Goal: Submit feedback/report problem

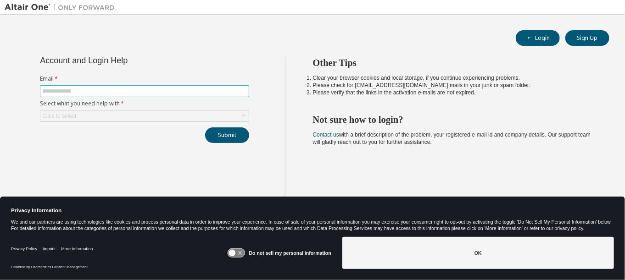
click at [133, 92] on input "text" at bounding box center [144, 91] width 205 height 7
type input "**********"
click at [129, 113] on div "Click to select" at bounding box center [144, 116] width 208 height 11
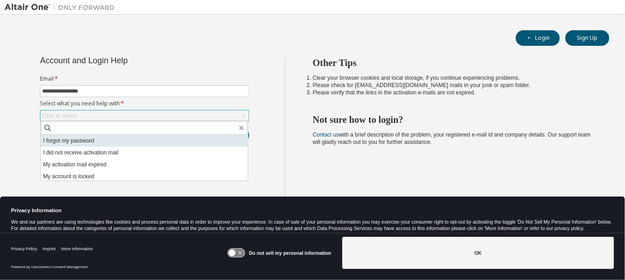
click at [92, 141] on li "I forgot my password" at bounding box center [144, 141] width 207 height 12
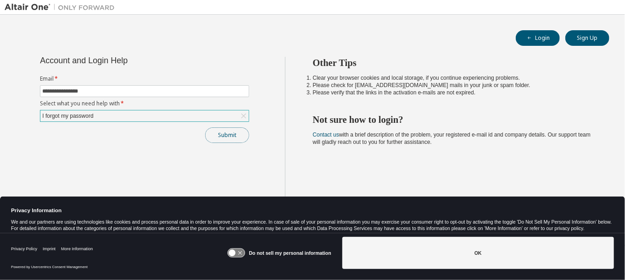
click at [227, 133] on button "Submit" at bounding box center [227, 136] width 44 height 16
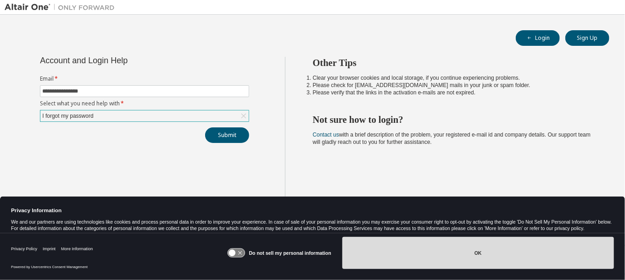
click at [511, 262] on button "OK" at bounding box center [478, 253] width 272 height 32
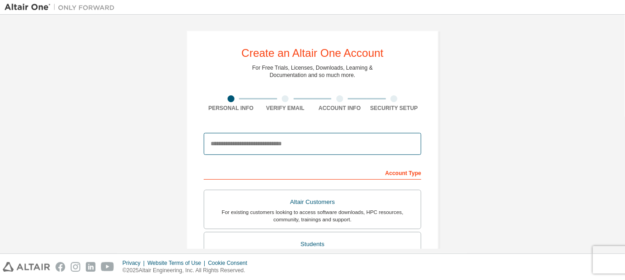
click at [271, 145] on input "email" at bounding box center [313, 144] width 218 height 22
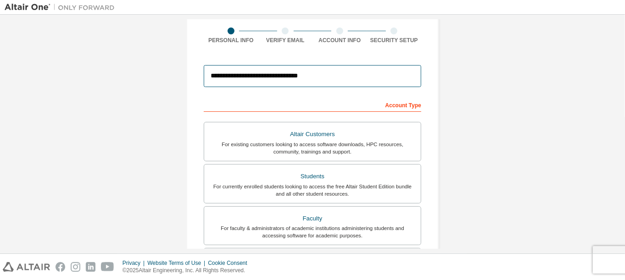
scroll to position [69, 0]
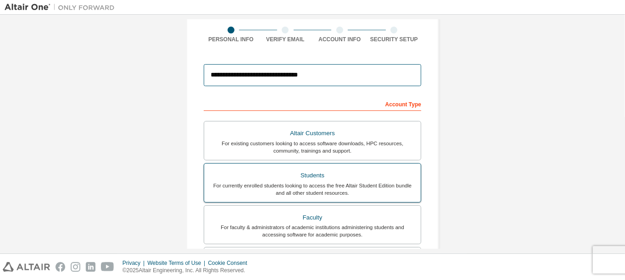
type input "**********"
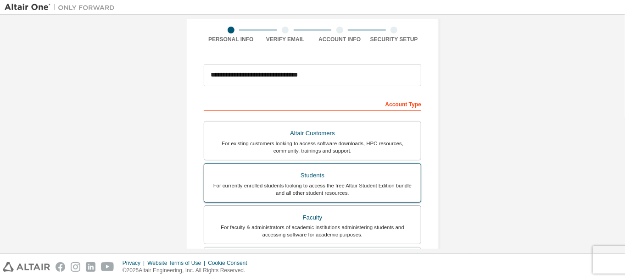
click at [302, 178] on div "Students" at bounding box center [313, 175] width 206 height 13
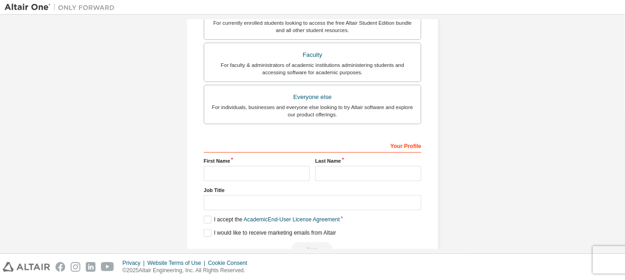
scroll to position [255, 0]
click at [245, 170] on input "text" at bounding box center [257, 173] width 106 height 15
type input "********"
type input "****"
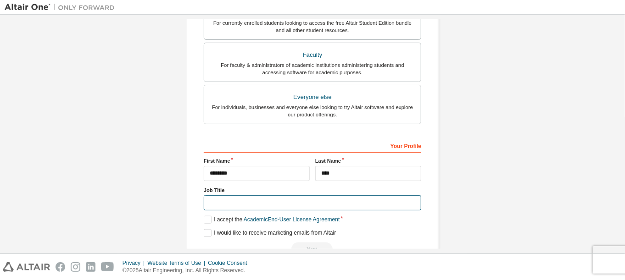
click at [221, 202] on input "text" at bounding box center [313, 203] width 218 height 15
type input "*******"
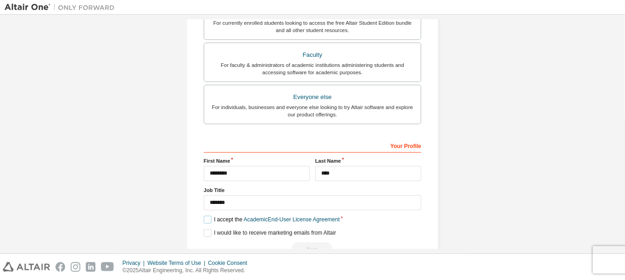
click at [205, 219] on label "I accept the Academic End-User License Agreement" at bounding box center [272, 220] width 136 height 8
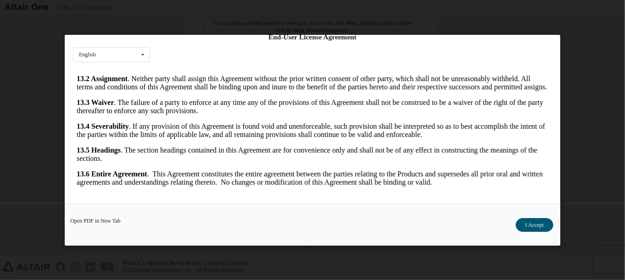
scroll to position [34, 0]
click at [533, 227] on button "I Accept" at bounding box center [535, 225] width 38 height 14
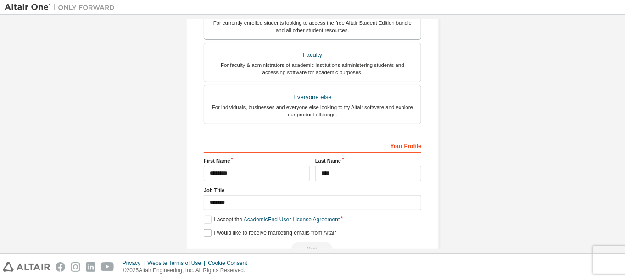
scroll to position [277, 0]
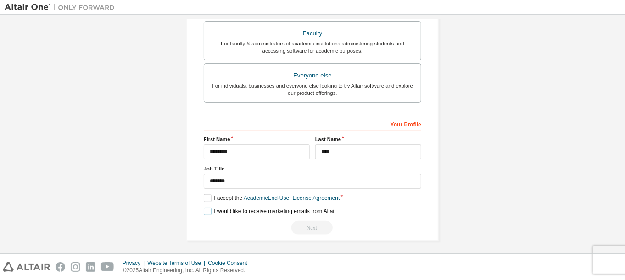
click at [207, 209] on label "I would like to receive marketing emails from Altair" at bounding box center [270, 212] width 132 height 8
click at [205, 208] on label "I would like to receive marketing emails from Altair" at bounding box center [270, 212] width 132 height 8
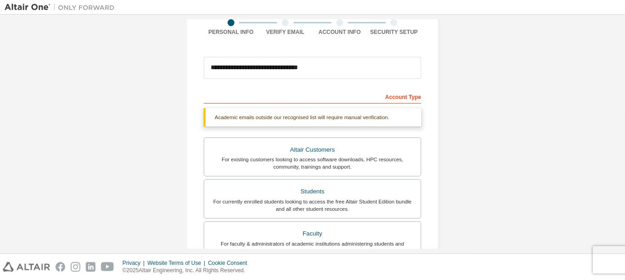
scroll to position [26, 0]
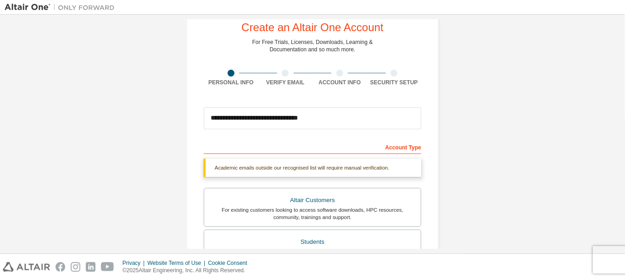
click at [343, 168] on div "Academic emails outside our recognised list will require manual verification." at bounding box center [313, 168] width 218 height 18
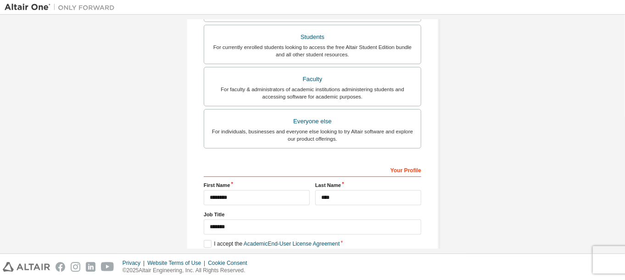
scroll to position [277, 0]
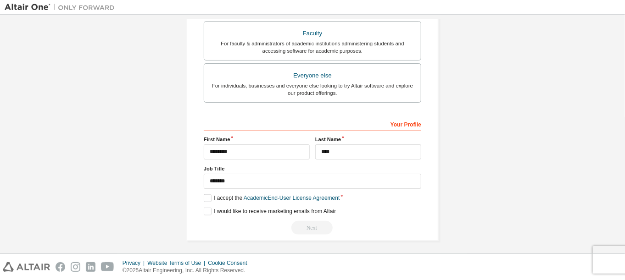
click at [309, 222] on div "Next" at bounding box center [313, 228] width 218 height 14
click at [321, 223] on div "Next" at bounding box center [313, 228] width 218 height 14
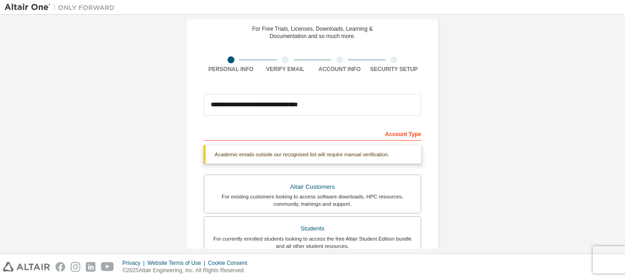
scroll to position [39, 0]
click at [388, 156] on div "Academic emails outside our recognised list will require manual verification." at bounding box center [313, 155] width 218 height 18
click at [371, 154] on div "Academic emails outside our recognised list will require manual verification." at bounding box center [313, 155] width 218 height 18
click at [287, 148] on div "Academic emails outside our recognised list will require manual verification." at bounding box center [313, 155] width 218 height 18
click at [241, 158] on div "Academic emails outside our recognised list will require manual verification." at bounding box center [313, 155] width 218 height 18
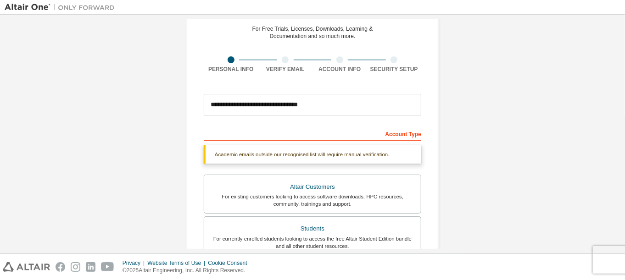
click at [253, 123] on form "**********" at bounding box center [313, 281] width 218 height 383
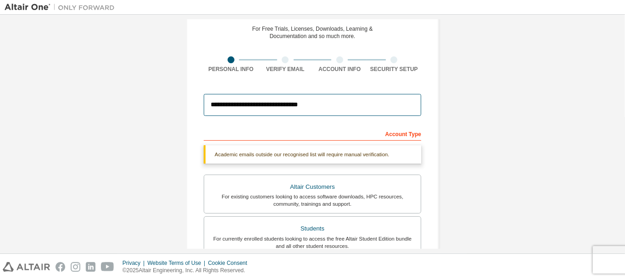
click at [309, 108] on input "**********" at bounding box center [313, 105] width 218 height 22
type input "*"
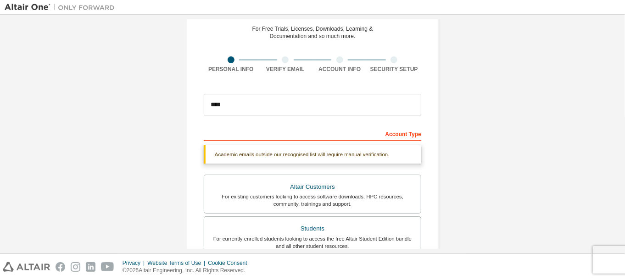
click at [283, 59] on div at bounding box center [285, 59] width 7 height 7
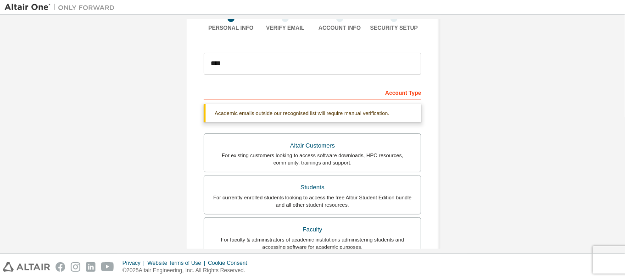
scroll to position [81, 0]
click at [409, 93] on div "Account Type" at bounding box center [313, 91] width 218 height 15
click at [381, 114] on div "Academic emails outside our recognised list will require manual verification." at bounding box center [313, 113] width 218 height 18
drag, startPoint x: 381, startPoint y: 114, endPoint x: 354, endPoint y: 112, distance: 26.7
click at [354, 112] on div "Academic emails outside our recognised list will require manual verification." at bounding box center [313, 113] width 218 height 18
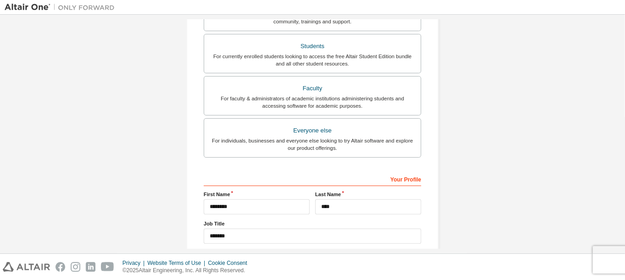
scroll to position [223, 0]
click at [411, 182] on div "Your Profile" at bounding box center [313, 178] width 218 height 15
click at [408, 176] on div "Your Profile" at bounding box center [313, 178] width 218 height 15
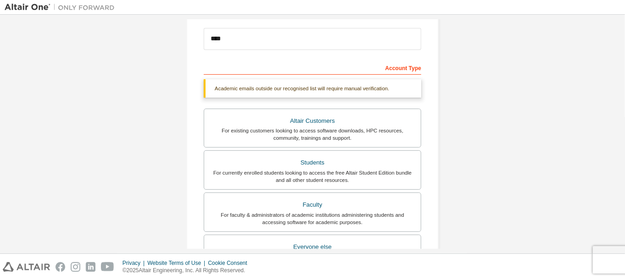
scroll to position [0, 0]
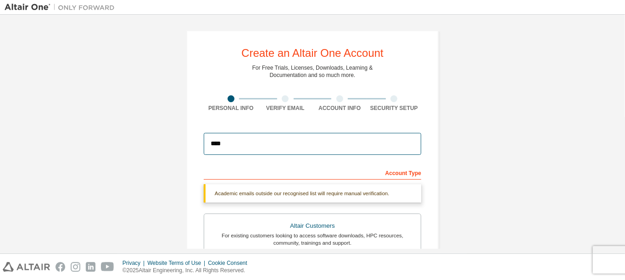
drag, startPoint x: 238, startPoint y: 145, endPoint x: 193, endPoint y: 140, distance: 44.7
click at [193, 140] on div "Create an Altair One Account For Free Trials, Licenses, Downloads, Learning & D…" at bounding box center [312, 274] width 252 height 488
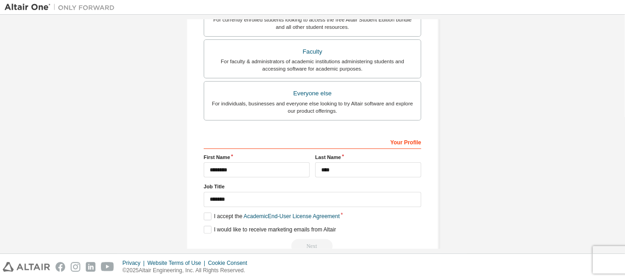
scroll to position [282, 0]
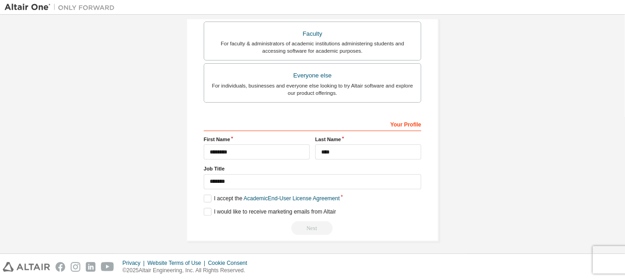
type input "**********"
click at [297, 225] on div "Next" at bounding box center [313, 229] width 218 height 14
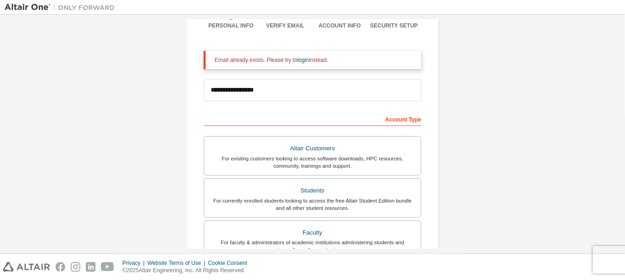
scroll to position [0, 0]
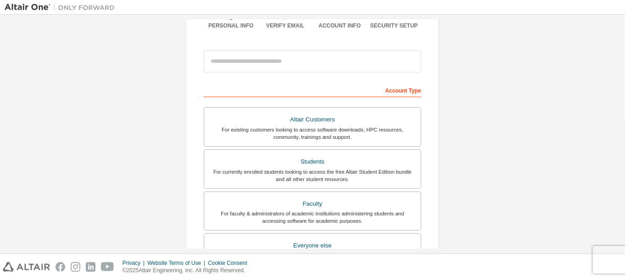
scroll to position [81, 0]
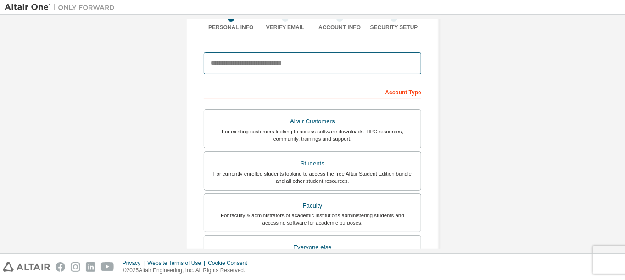
click at [256, 67] on input "email" at bounding box center [313, 63] width 218 height 22
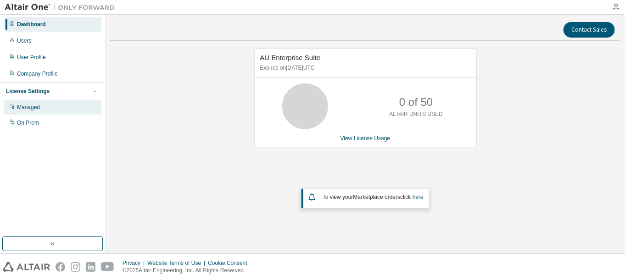
click at [31, 107] on div "Managed" at bounding box center [28, 107] width 23 height 7
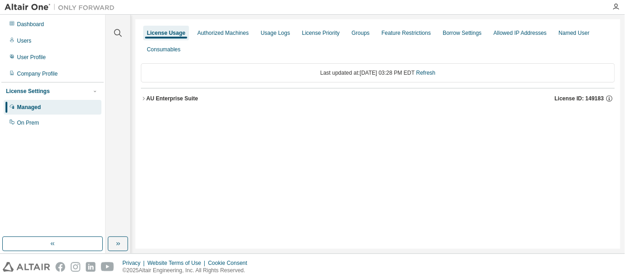
click at [141, 98] on icon "button" at bounding box center [144, 99] width 6 height 6
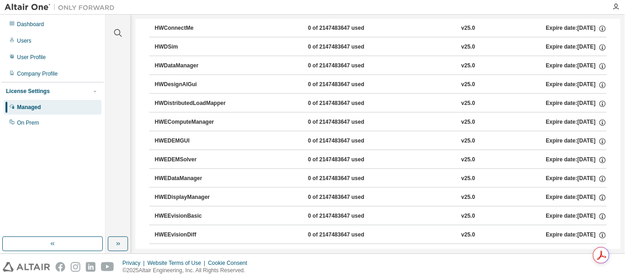
scroll to position [826, 0]
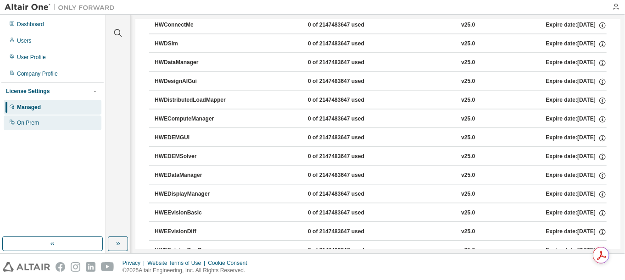
click at [37, 128] on div "On Prem" at bounding box center [53, 123] width 98 height 15
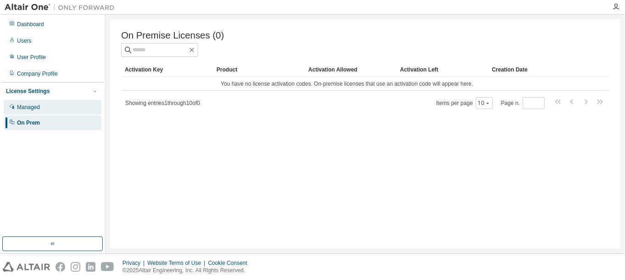
click at [42, 110] on div "Managed" at bounding box center [53, 107] width 98 height 15
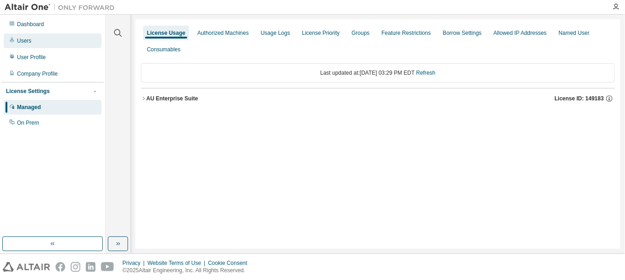
click at [25, 38] on div "Users" at bounding box center [24, 40] width 14 height 7
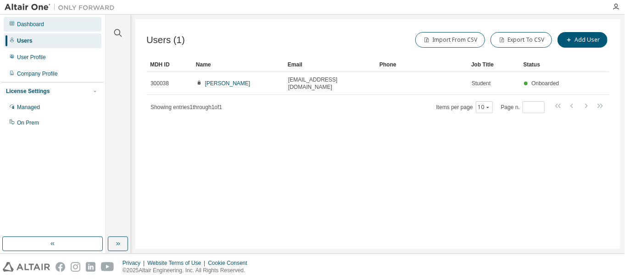
click at [35, 28] on div "Dashboard" at bounding box center [53, 24] width 98 height 15
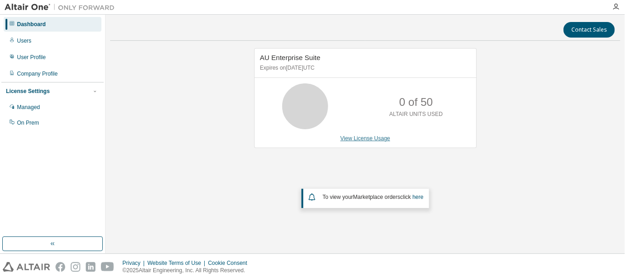
click at [364, 140] on link "View License Usage" at bounding box center [366, 138] width 50 height 6
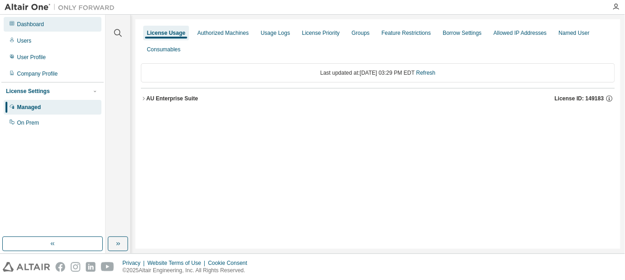
click at [35, 29] on div "Dashboard" at bounding box center [53, 24] width 98 height 15
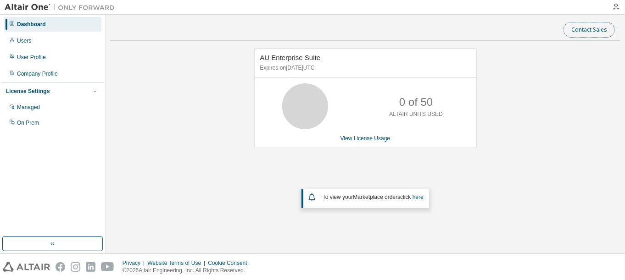
click at [593, 32] on button "Contact Sales" at bounding box center [589, 30] width 51 height 16
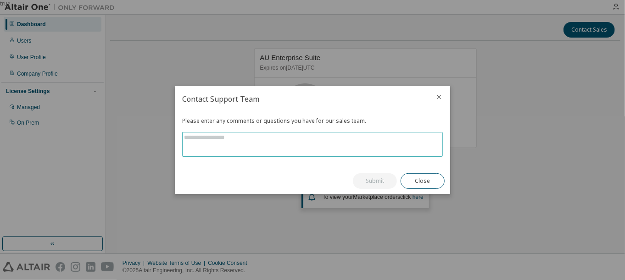
click at [261, 137] on textarea at bounding box center [313, 145] width 260 height 24
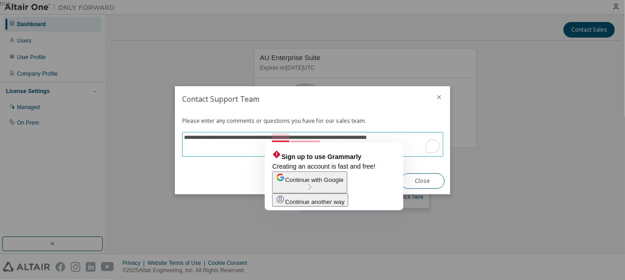
click at [277, 138] on textarea "**********" at bounding box center [313, 145] width 260 height 24
drag, startPoint x: 277, startPoint y: 138, endPoint x: 258, endPoint y: 152, distance: 23.6
click at [259, 152] on textarea "**********" at bounding box center [313, 145] width 260 height 24
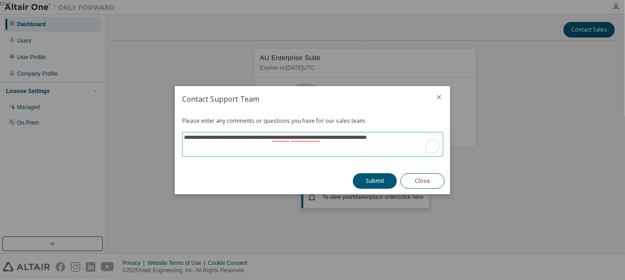
click at [275, 139] on textarea "**********" at bounding box center [313, 145] width 260 height 24
click at [386, 138] on textarea "**********" at bounding box center [313, 145] width 260 height 24
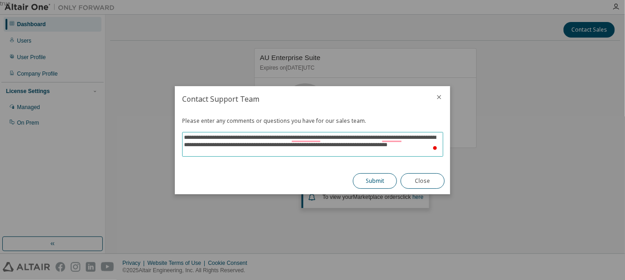
type textarea "**********"
click at [380, 180] on button "Submit" at bounding box center [375, 181] width 44 height 16
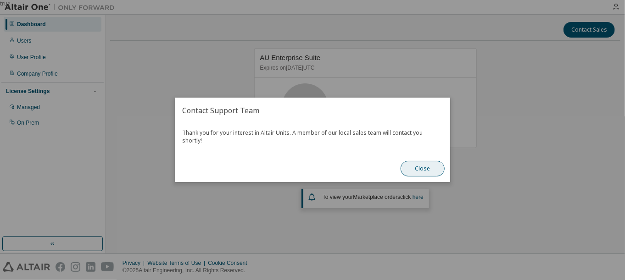
click at [419, 164] on button "Close" at bounding box center [423, 170] width 44 height 16
